Goal: Task Accomplishment & Management: Use online tool/utility

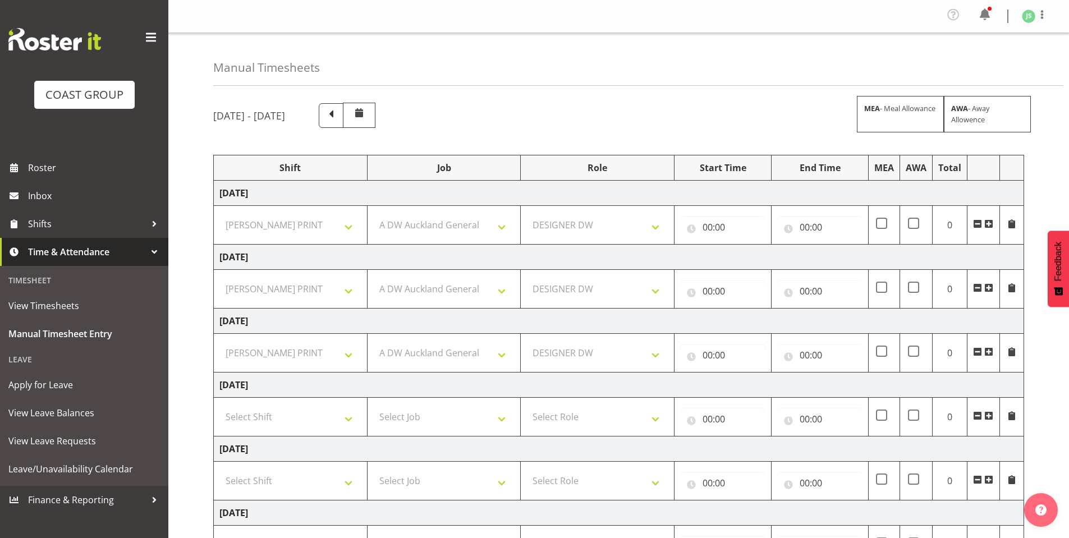
select select "6781"
select select "610"
select select "221"
select select "6781"
select select "610"
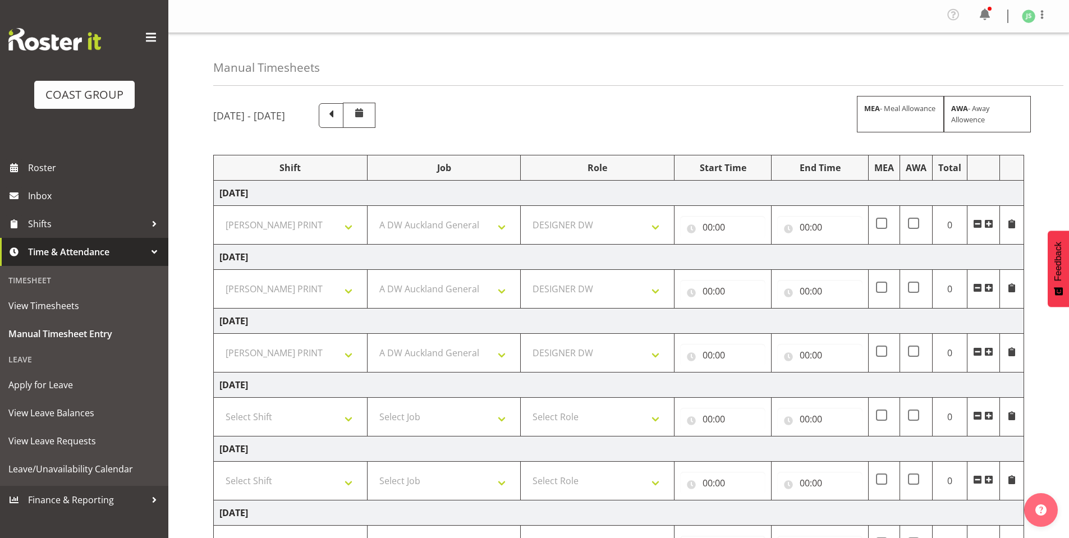
select select "221"
select select "6781"
select select "610"
select select "221"
select select "6781"
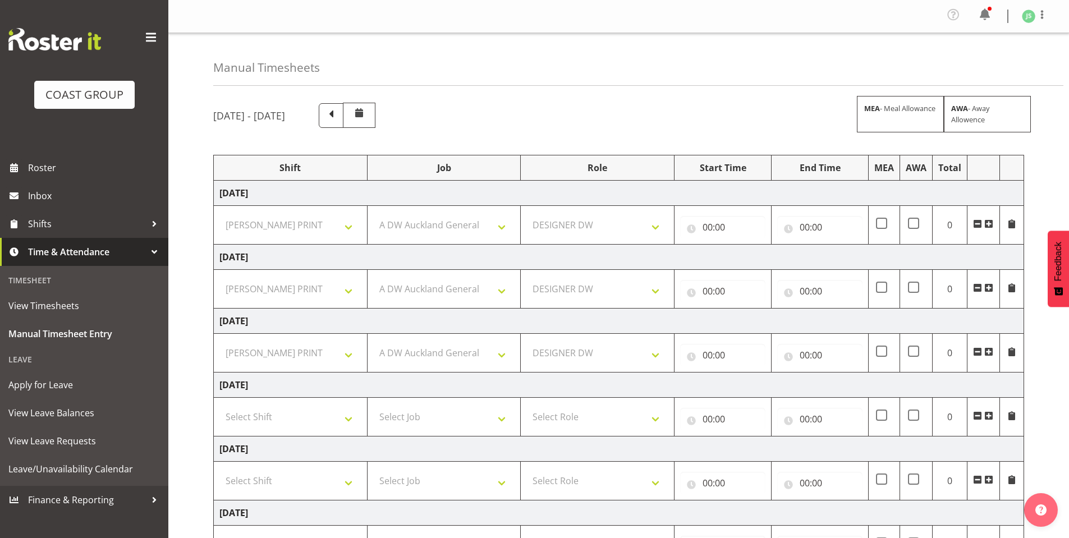
select select "610"
select select "221"
select select "6781"
select select "610"
select select "221"
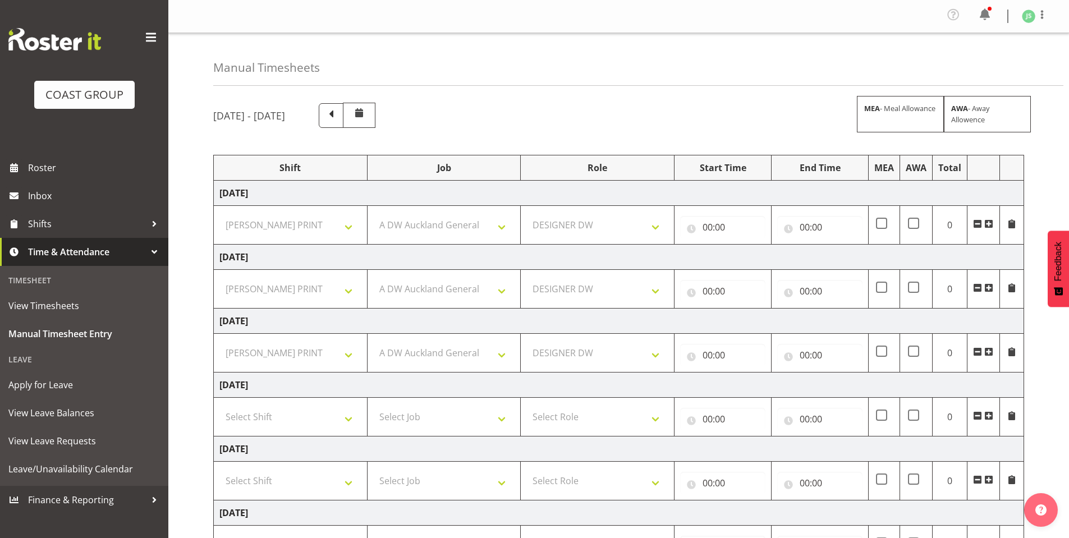
scroll to position [162, 0]
